Goal: Task Accomplishment & Management: Use online tool/utility

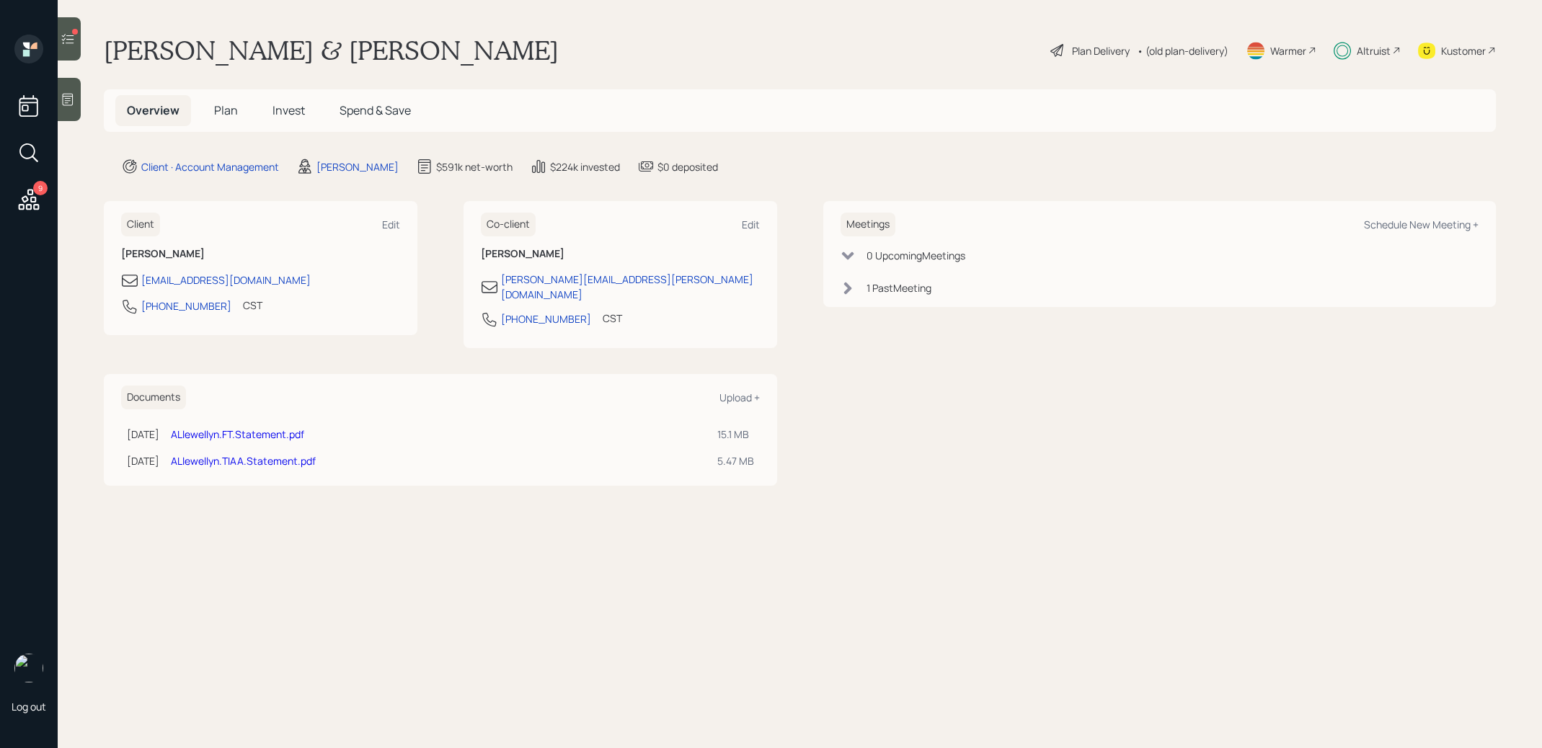
click at [289, 113] on span "Invest" at bounding box center [288, 110] width 32 height 16
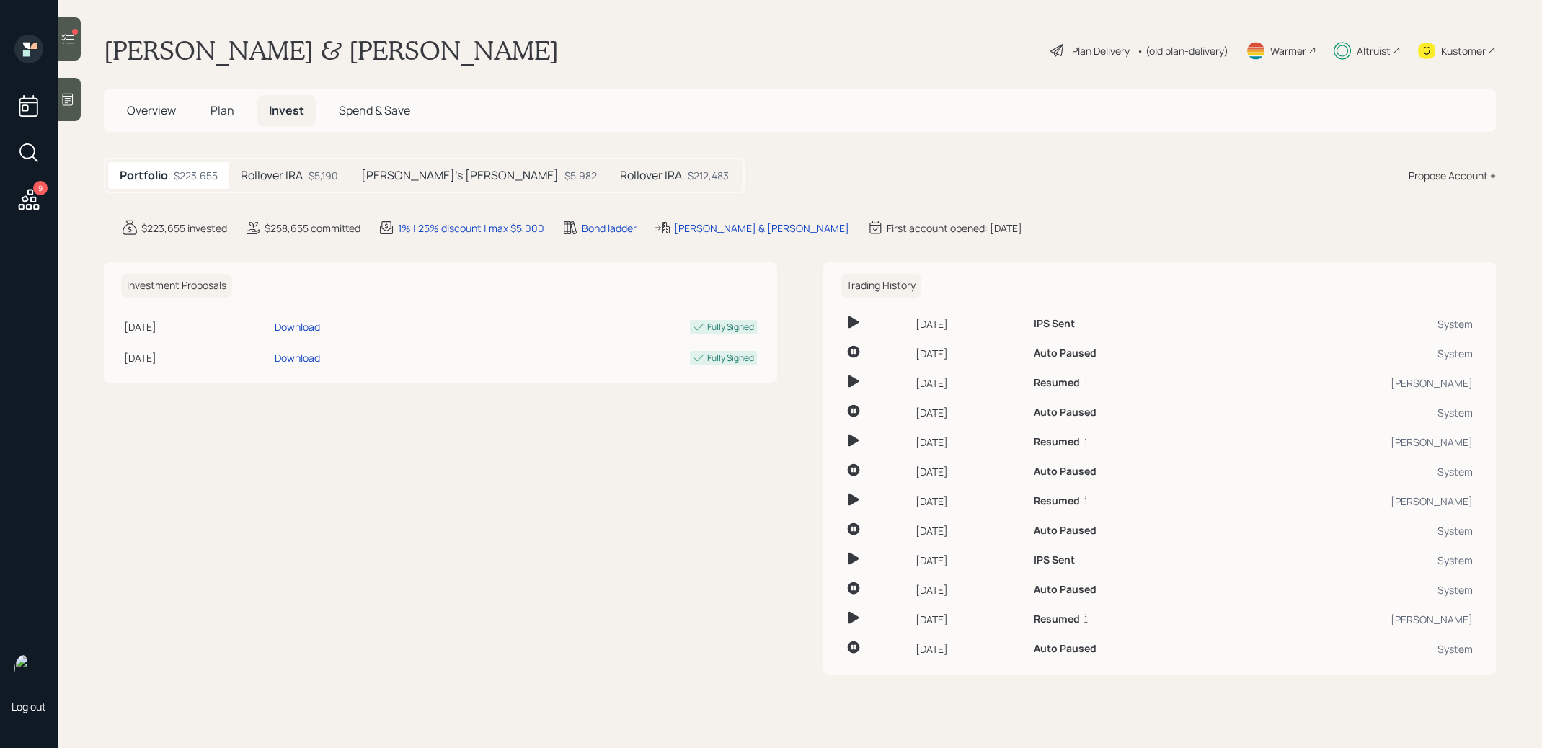
click at [620, 177] on h5 "Rollover IRA" at bounding box center [651, 176] width 62 height 14
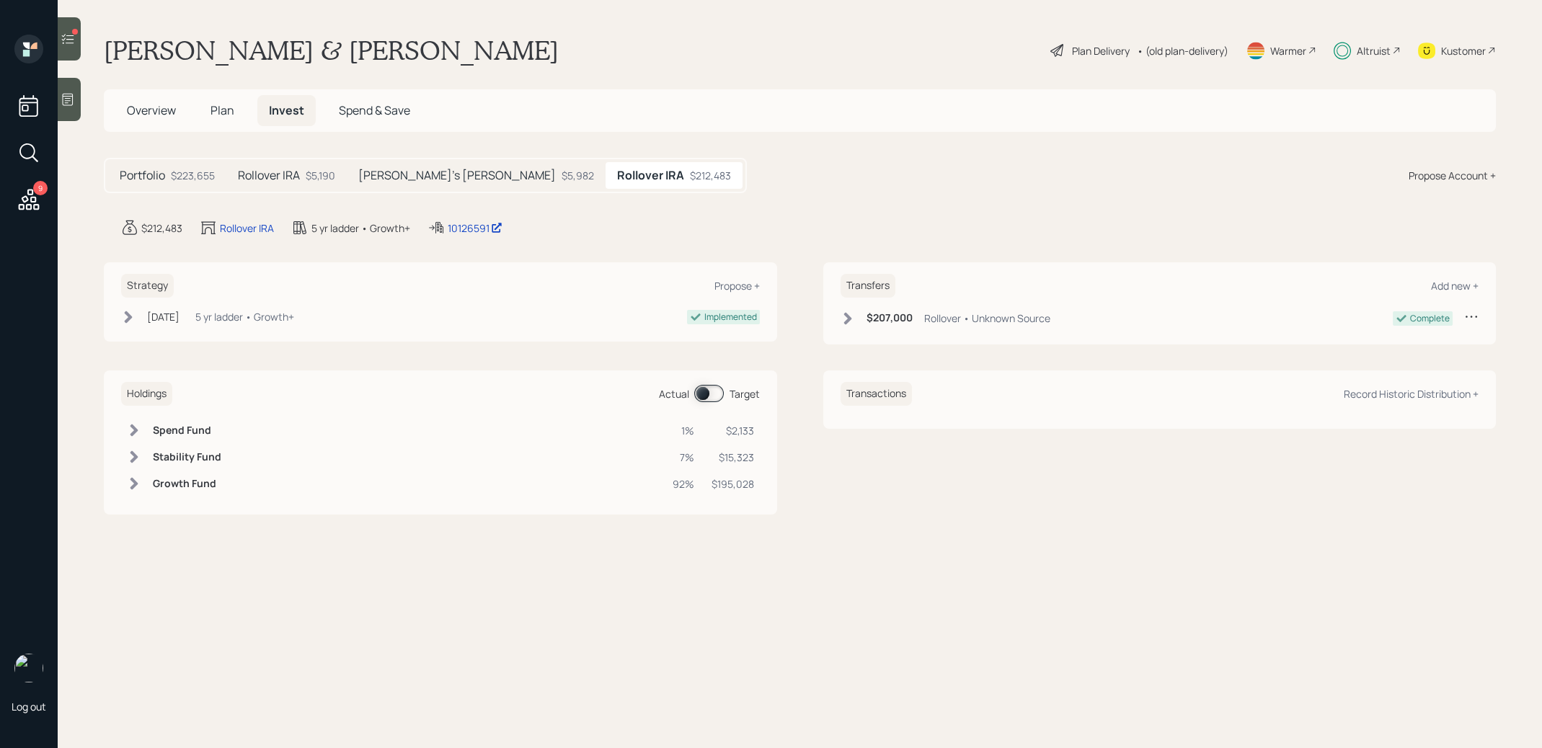
click at [702, 388] on span at bounding box center [709, 393] width 30 height 17
click at [716, 391] on span at bounding box center [709, 393] width 30 height 17
click at [70, 38] on icon at bounding box center [68, 39] width 14 height 14
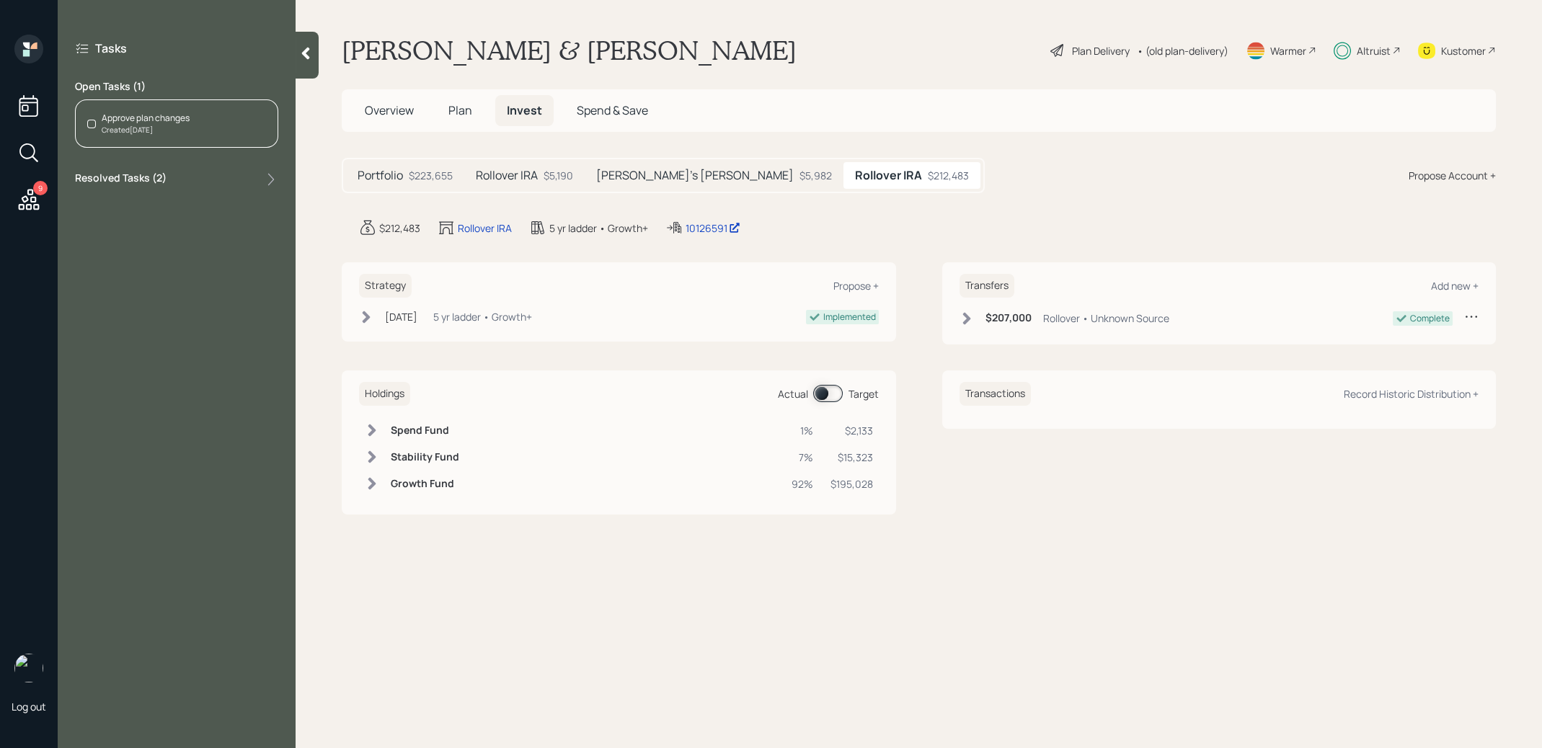
click at [468, 115] on span "Plan" at bounding box center [460, 110] width 24 height 16
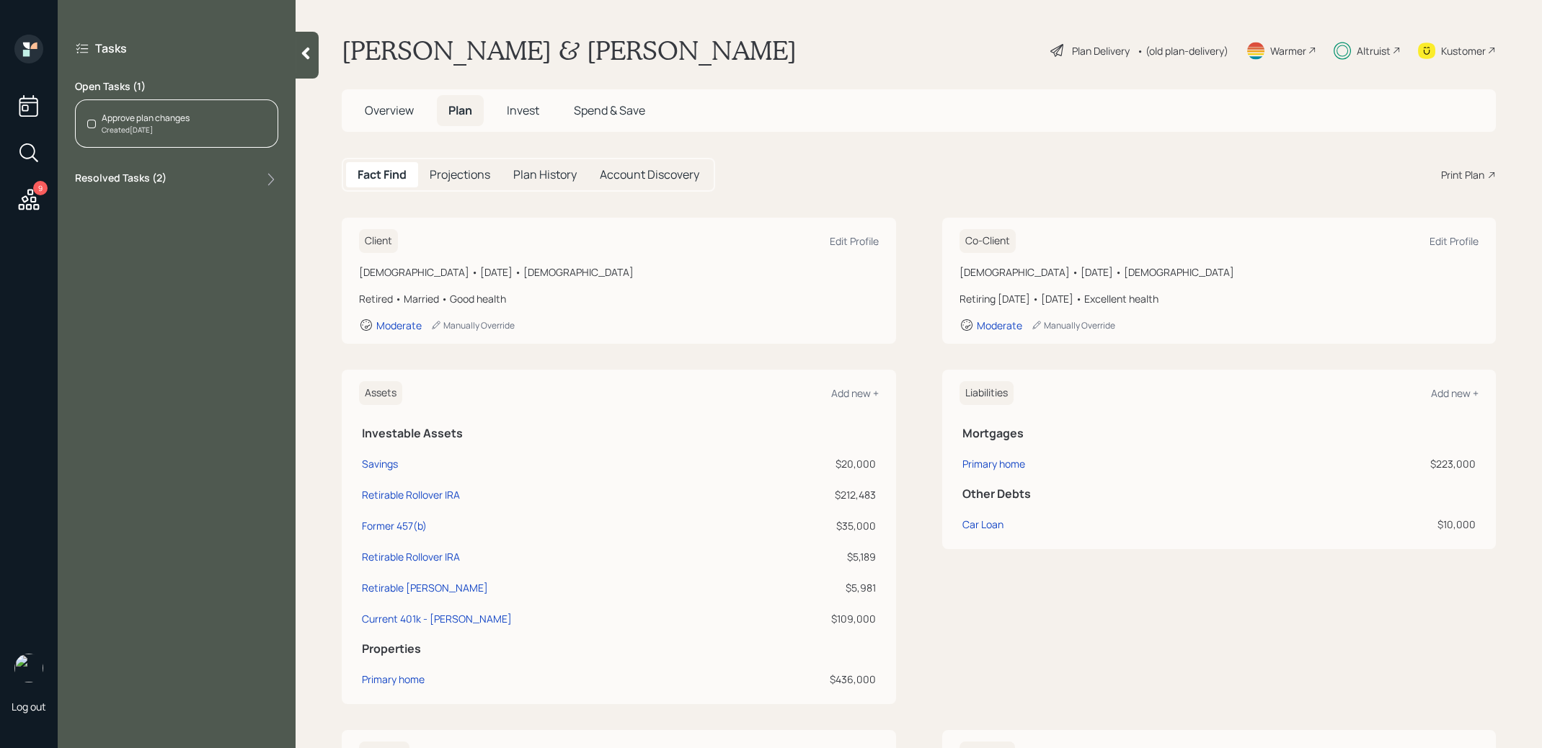
click at [148, 123] on div "Approve plan changes" at bounding box center [146, 118] width 88 height 13
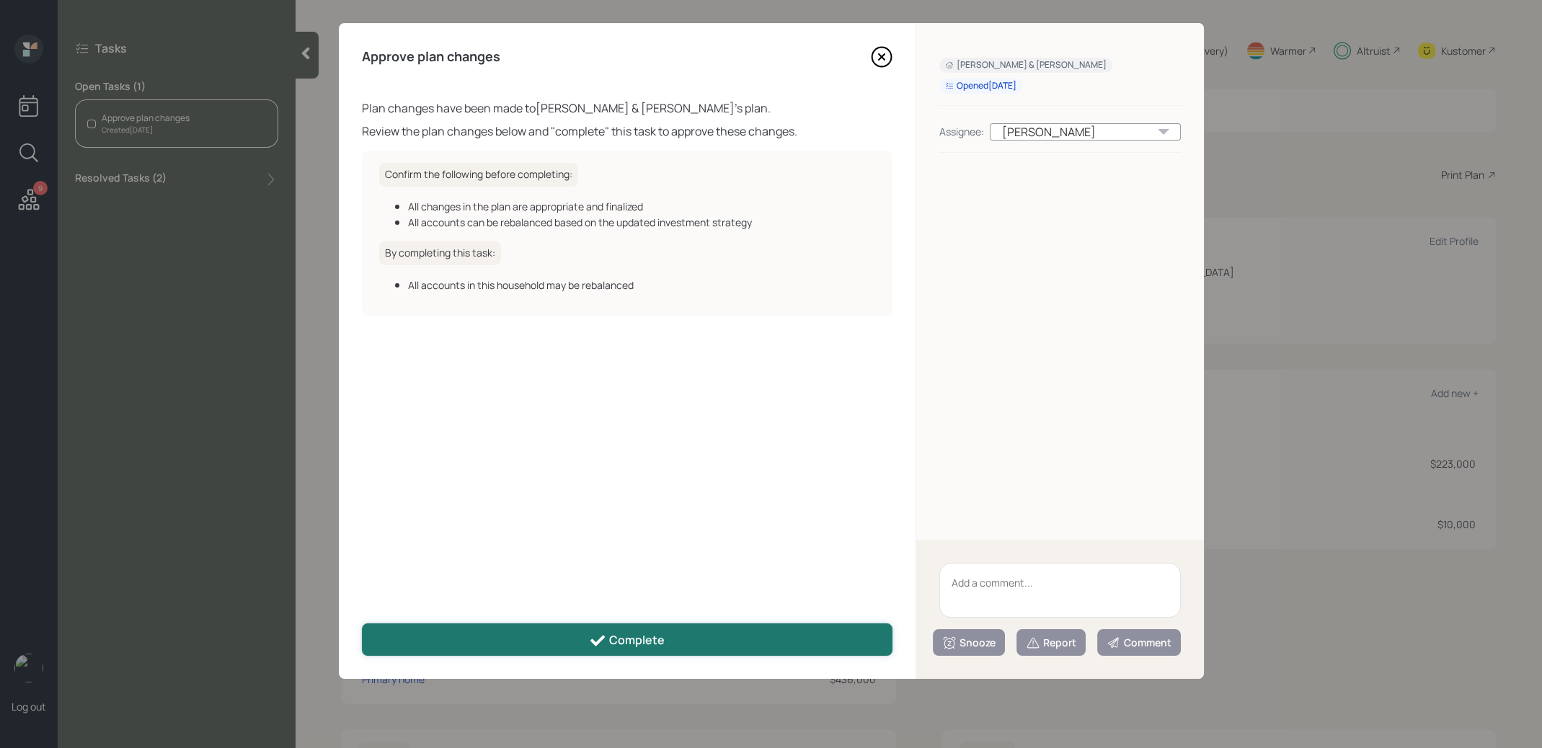
click at [578, 629] on button "Complete" at bounding box center [627, 640] width 531 height 32
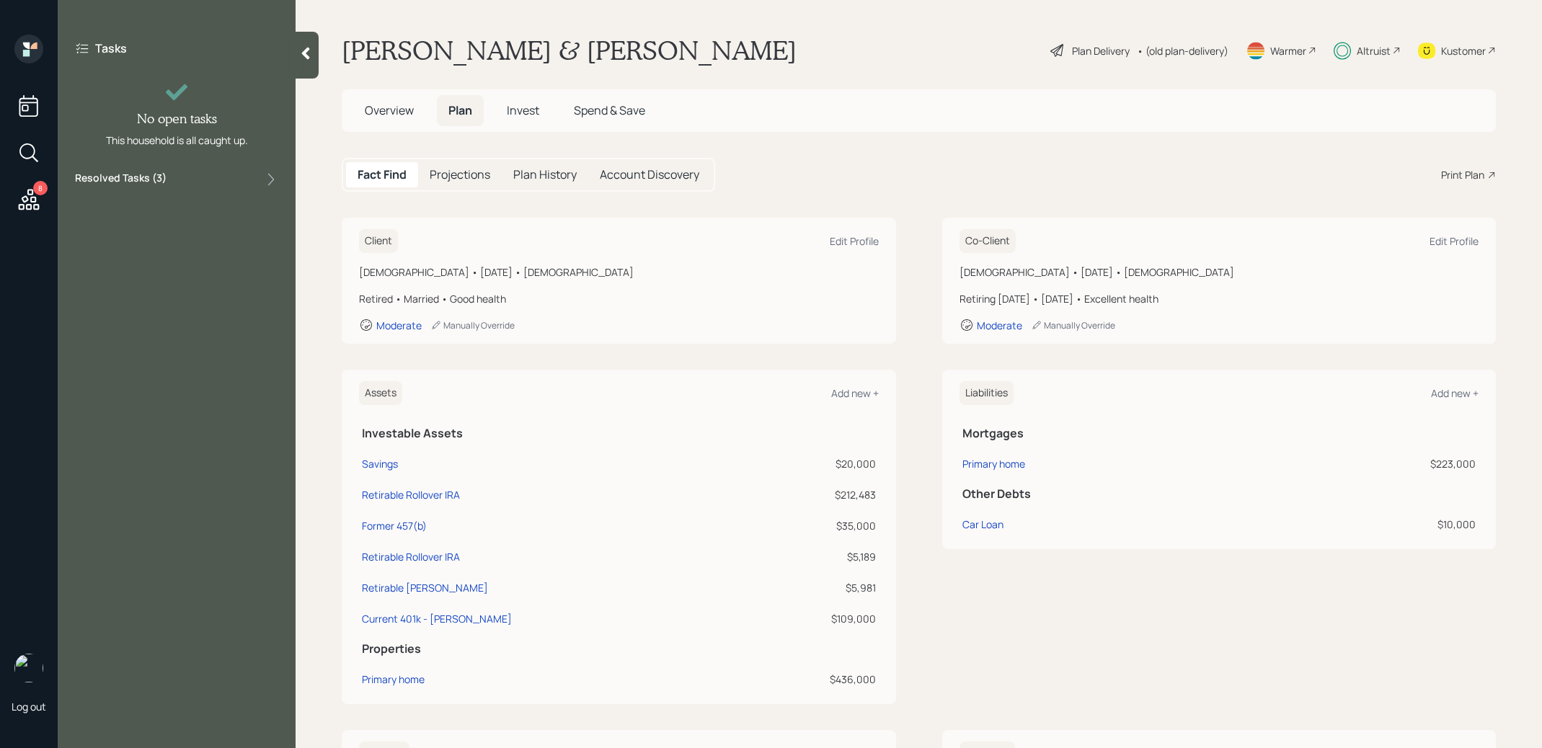
click at [24, 199] on icon at bounding box center [29, 200] width 26 height 26
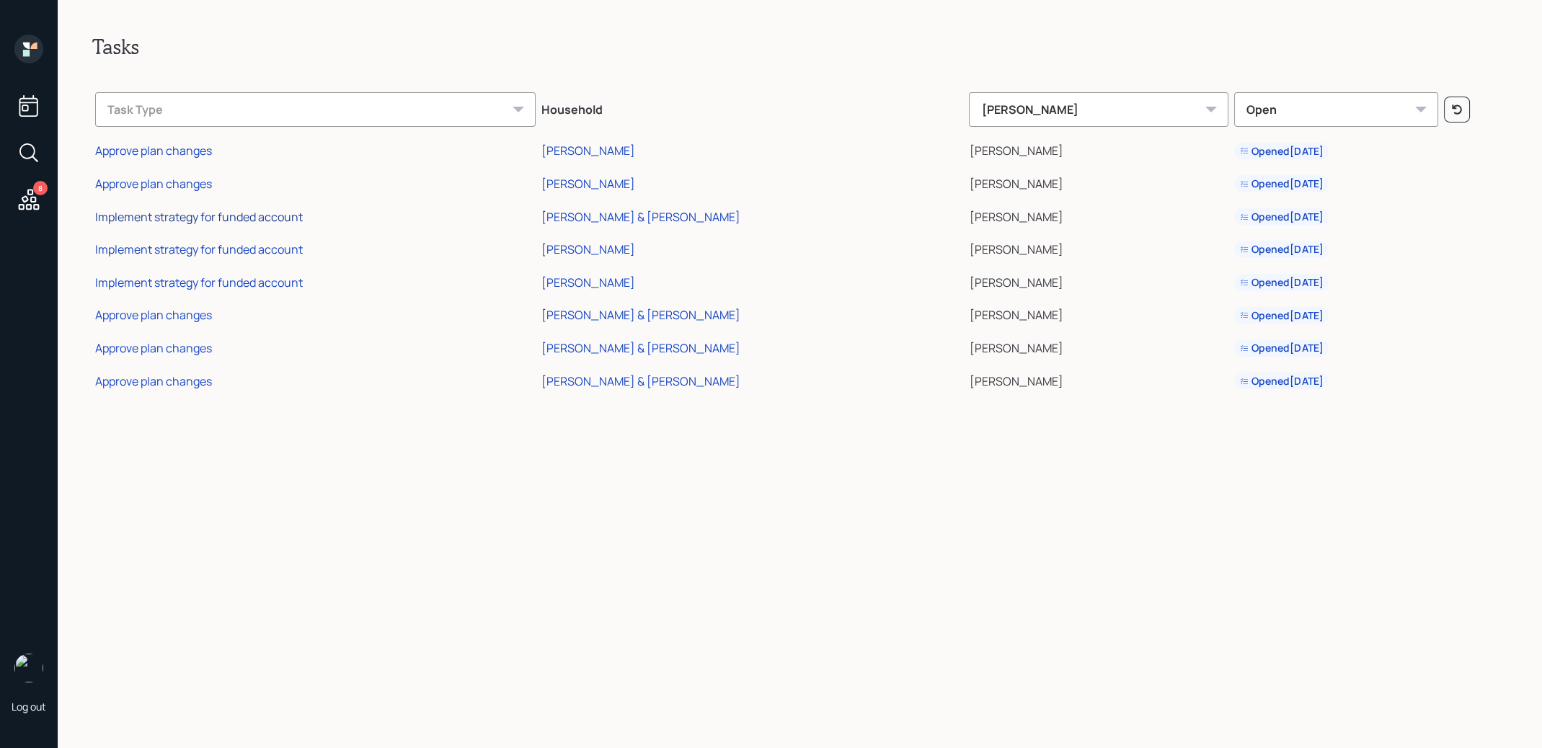
click at [223, 216] on div "Implement strategy for funded account" at bounding box center [199, 217] width 208 height 16
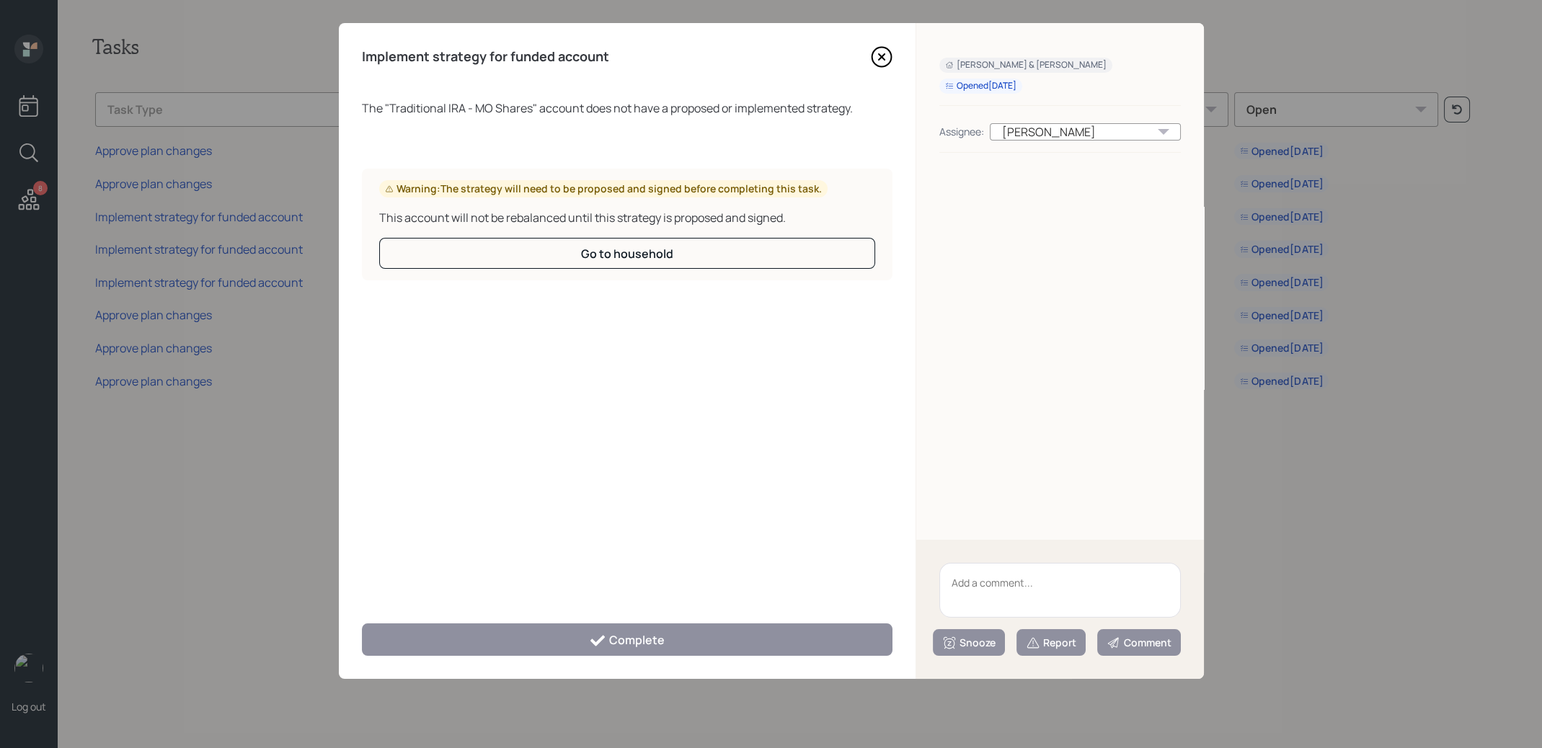
click at [1037, 582] on textarea at bounding box center [1059, 590] width 241 height 55
type textarea "legacy shares"
click at [1042, 638] on div "Report" at bounding box center [1051, 643] width 50 height 14
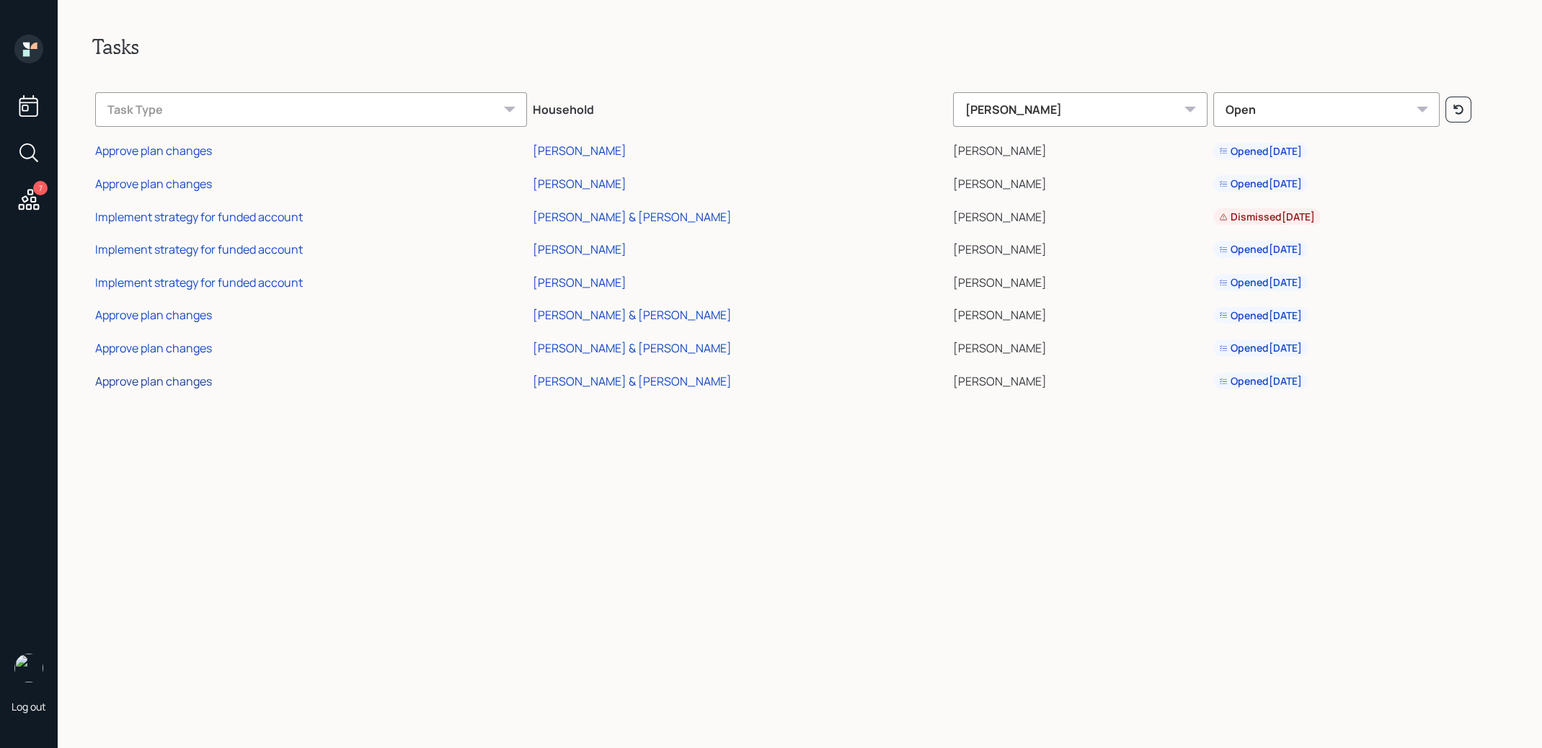
click at [151, 383] on div "Approve plan changes" at bounding box center [153, 381] width 117 height 16
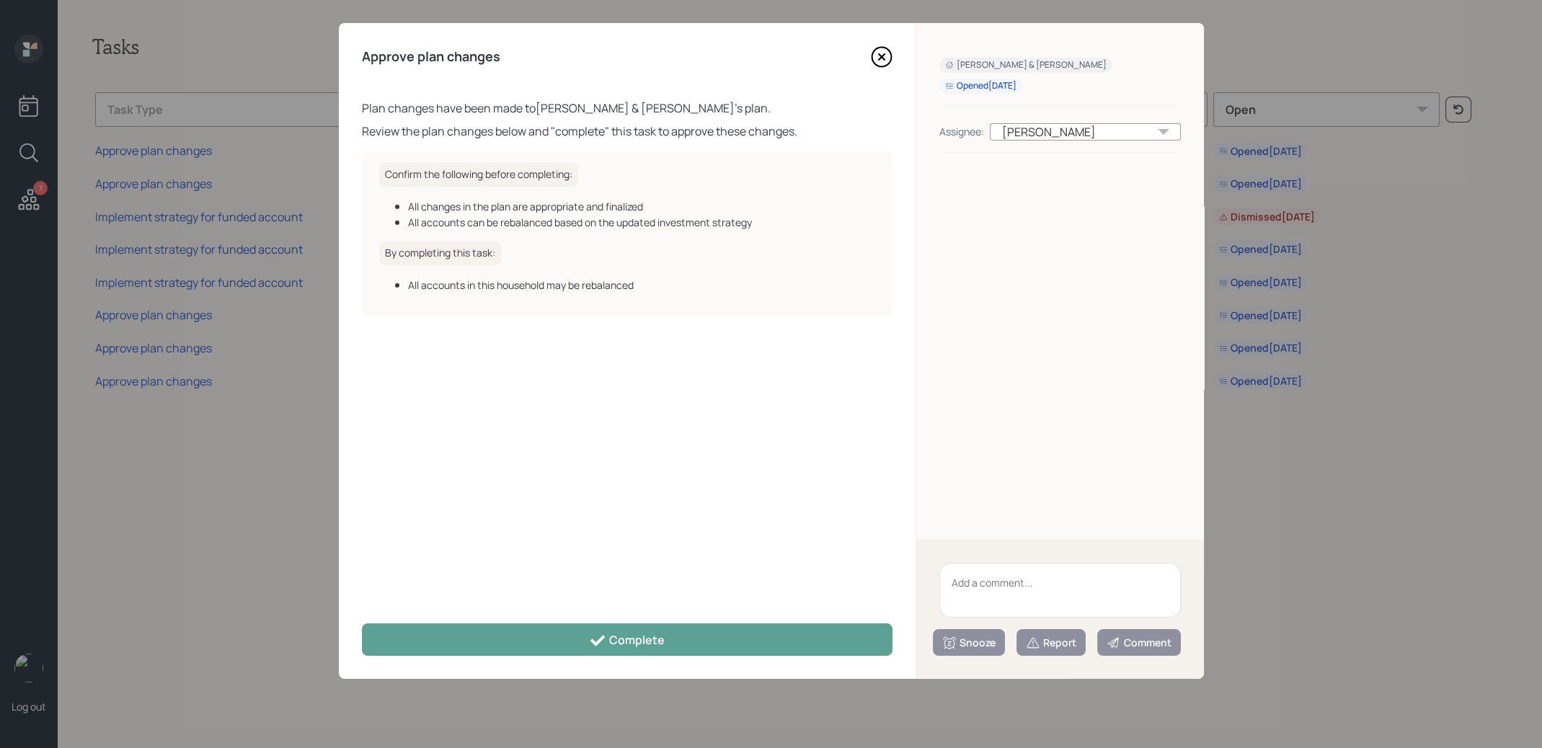
click at [879, 60] on icon at bounding box center [882, 57] width 22 height 22
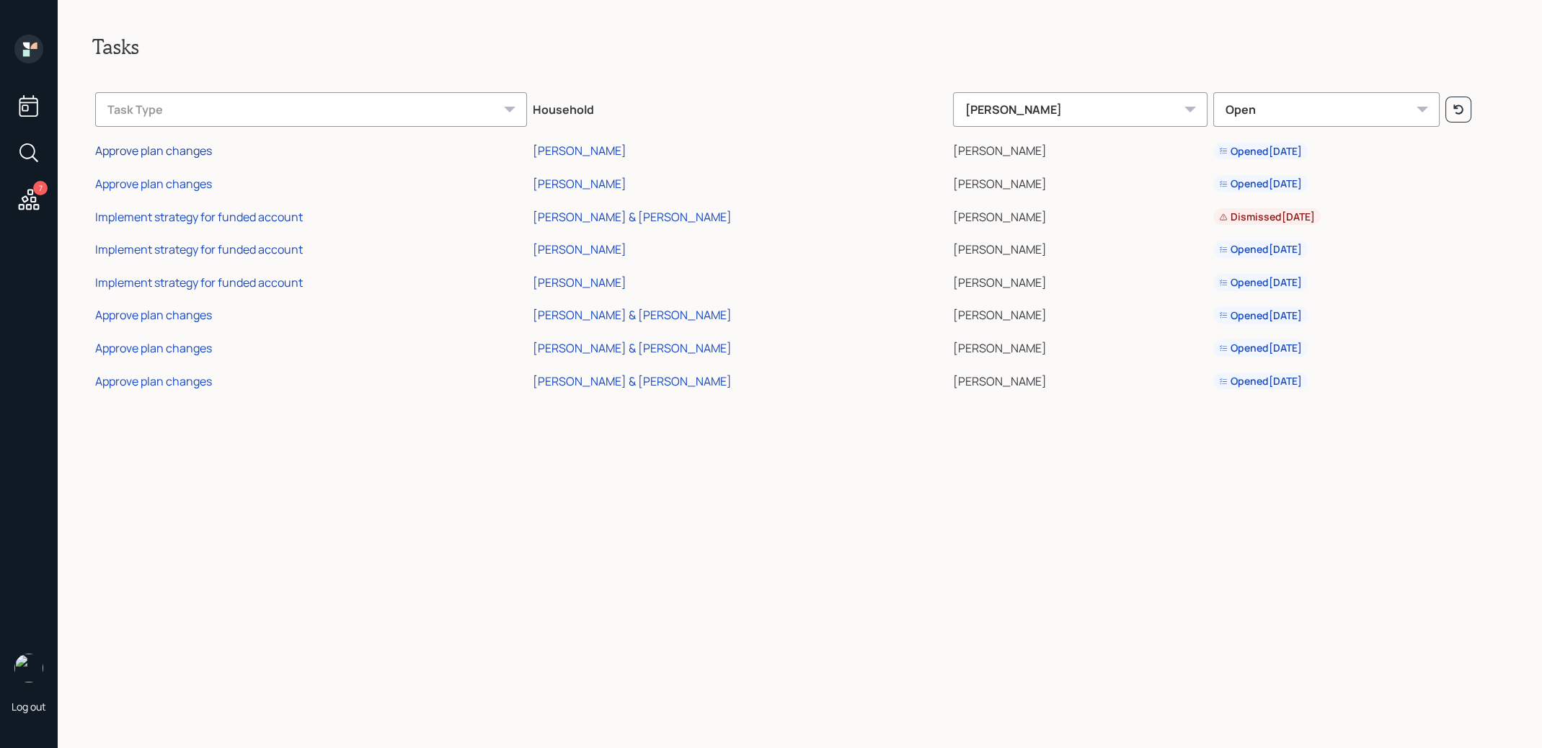
click at [133, 152] on div "Approve plan changes" at bounding box center [153, 151] width 117 height 16
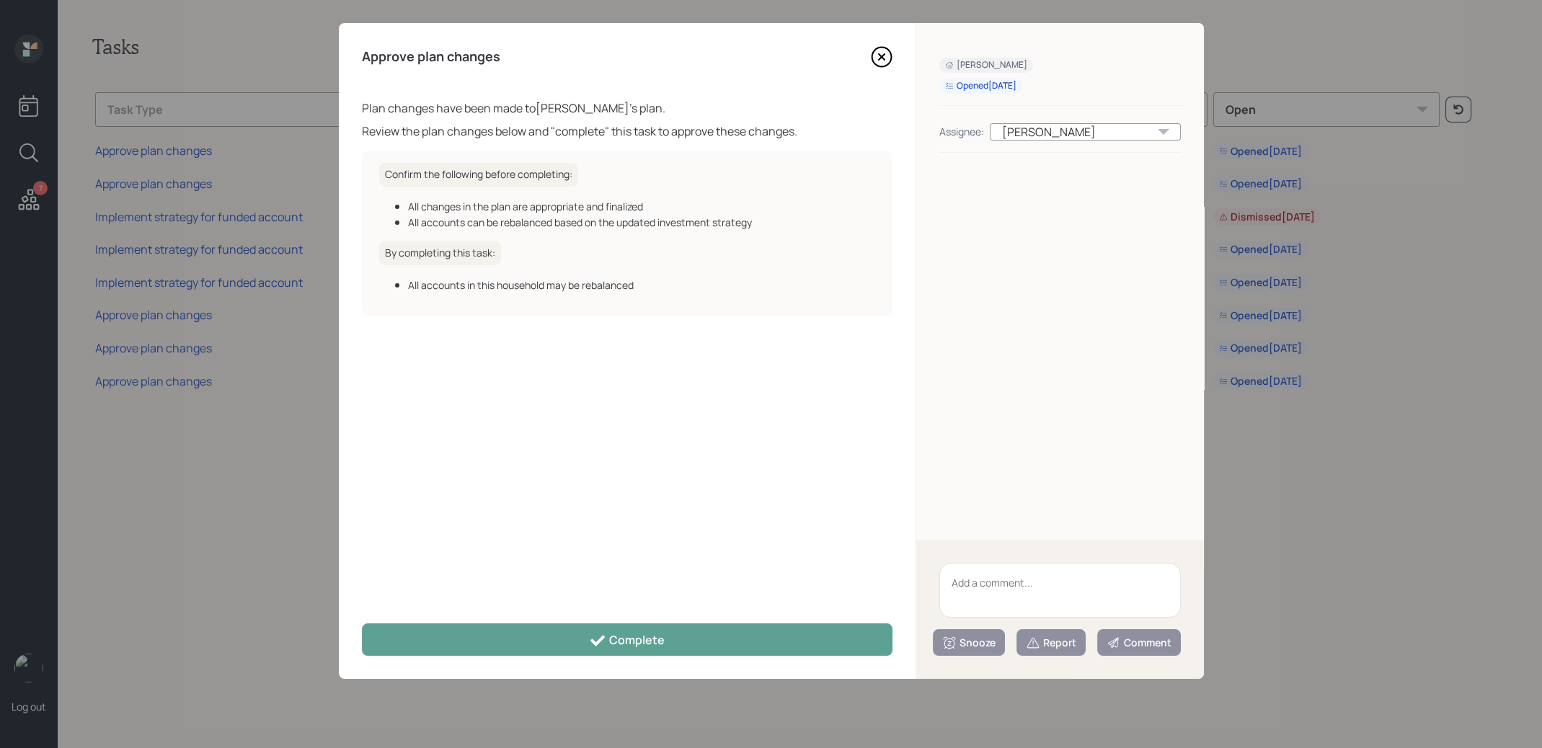
click at [880, 49] on icon at bounding box center [882, 57] width 22 height 22
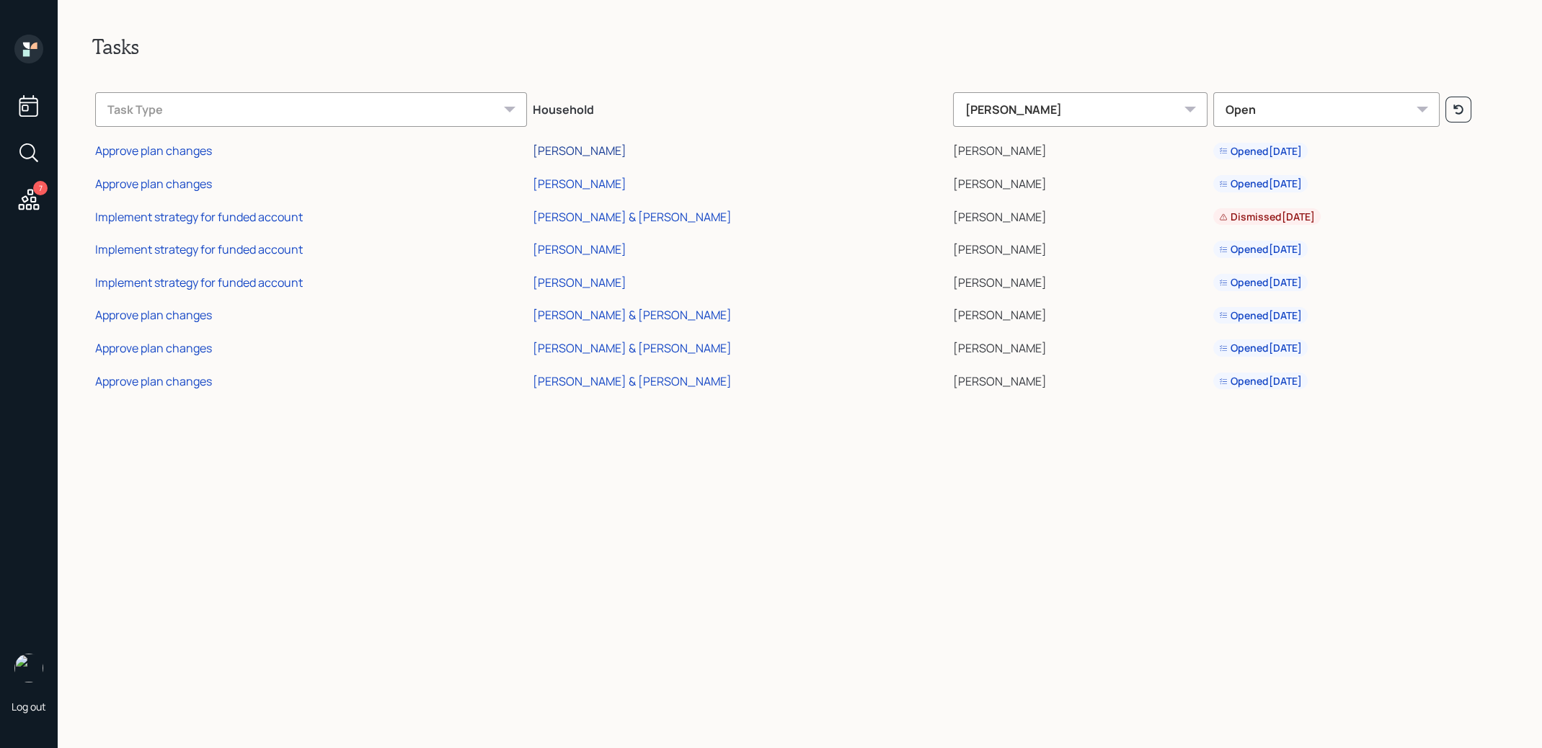
click at [575, 153] on div "[PERSON_NAME]" at bounding box center [580, 151] width 94 height 16
